Goal: Find specific page/section: Locate a particular part of the current website

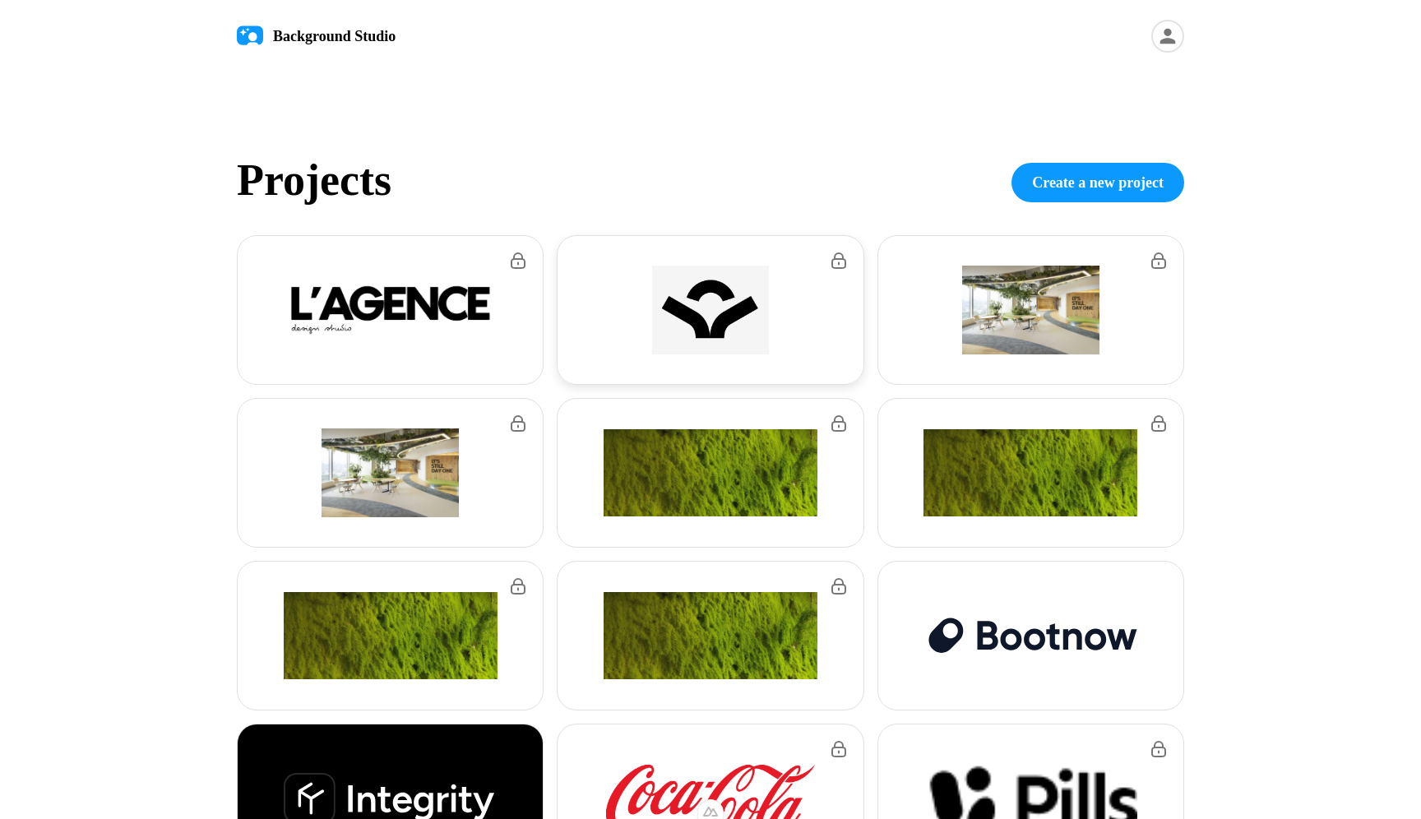
scroll to position [279, 0]
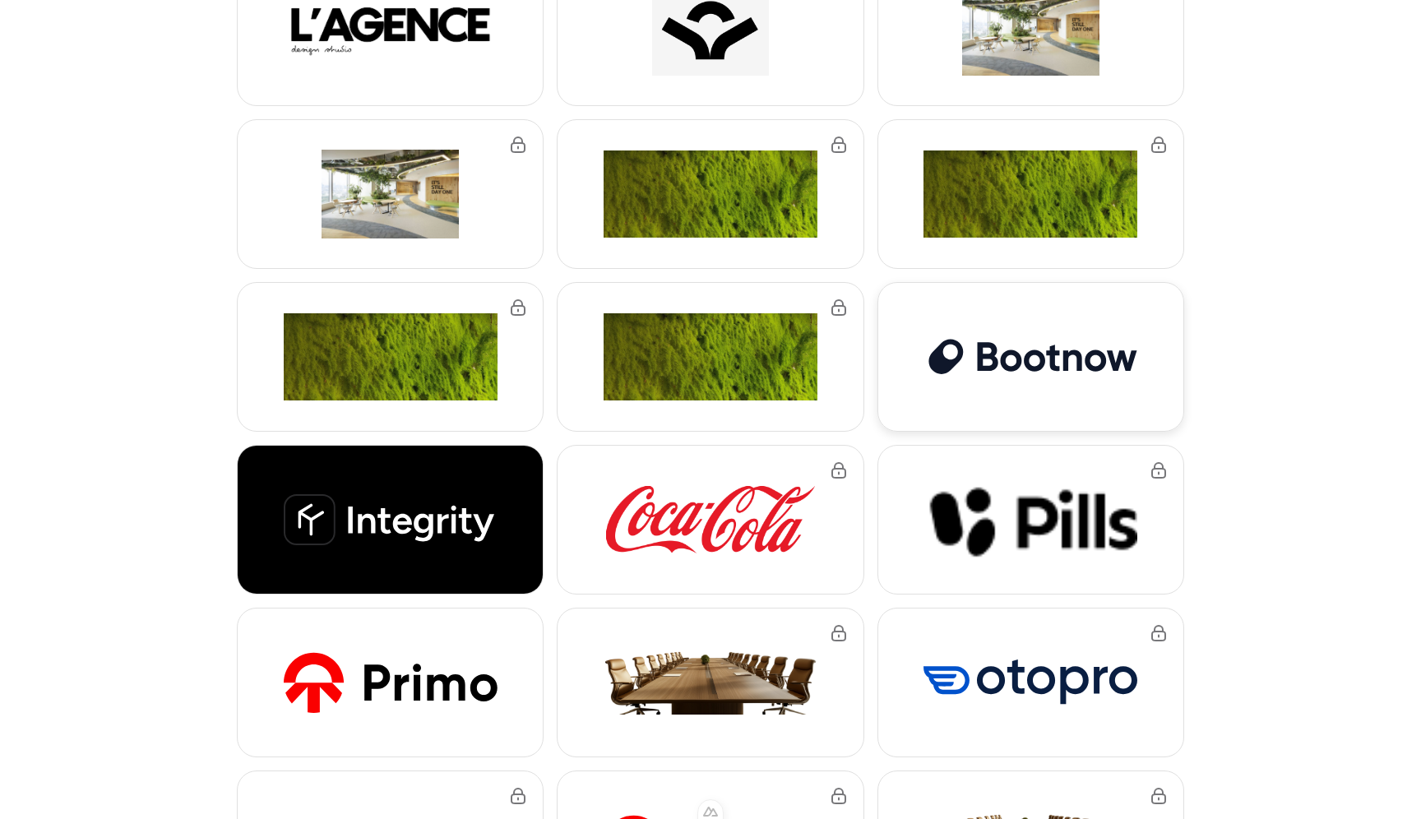
click at [1082, 312] on div at bounding box center [1030, 357] width 305 height 148
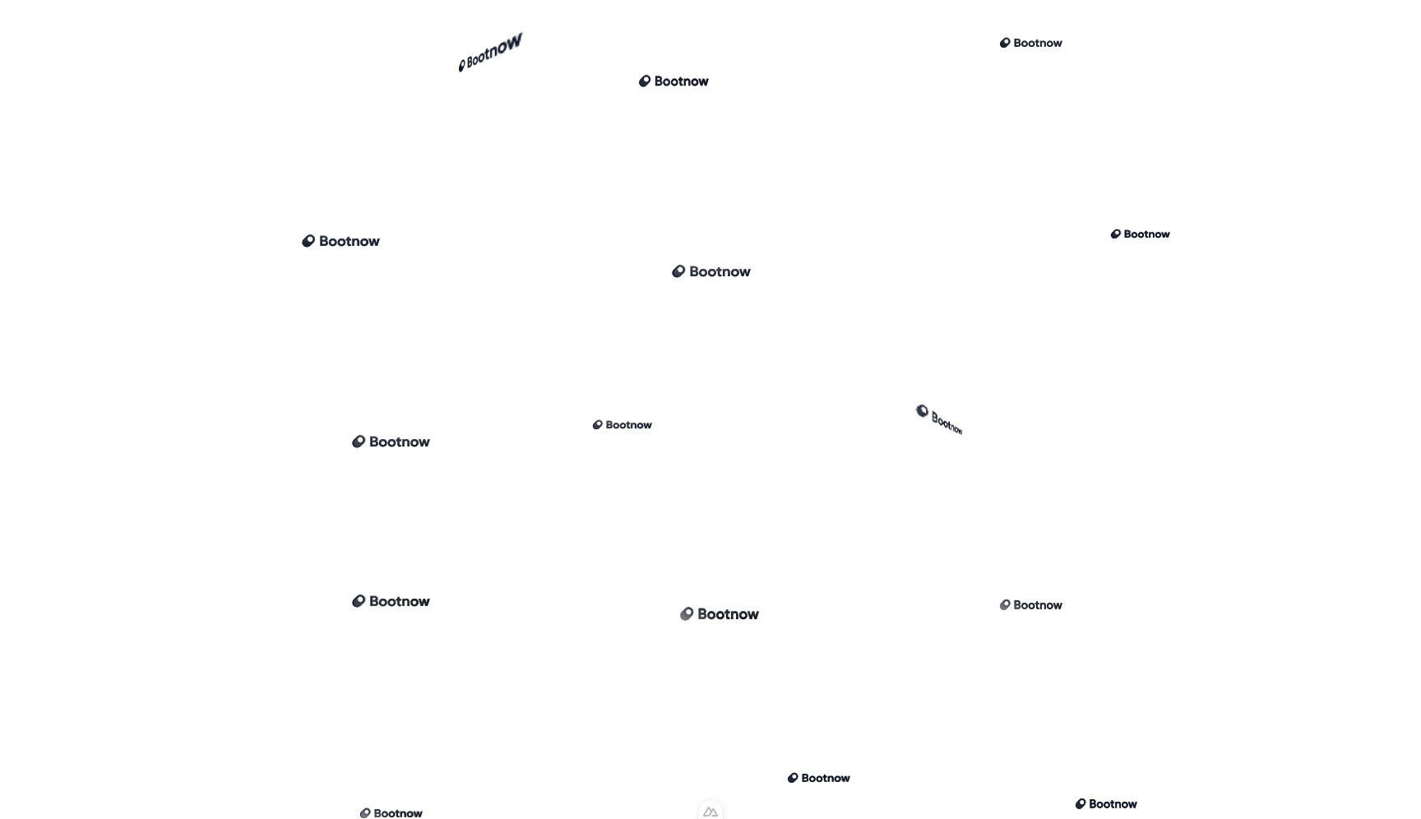
scroll to position [1258, 0]
